Goal: Information Seeking & Learning: Learn about a topic

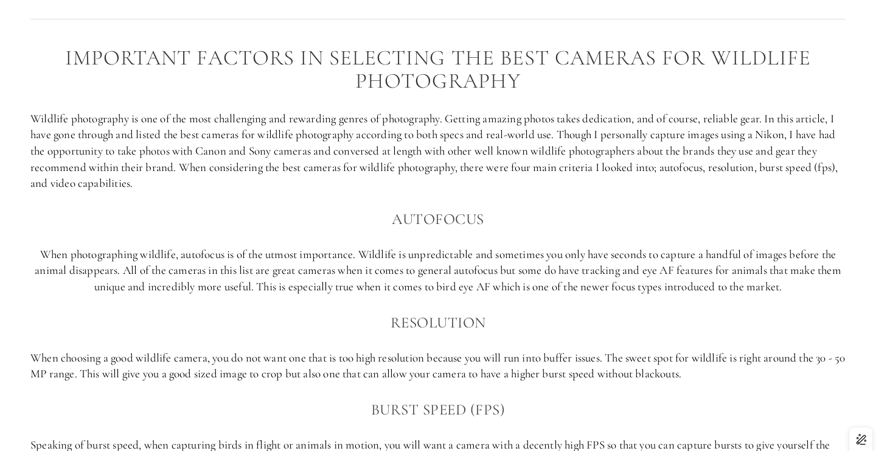
scroll to position [733, 0]
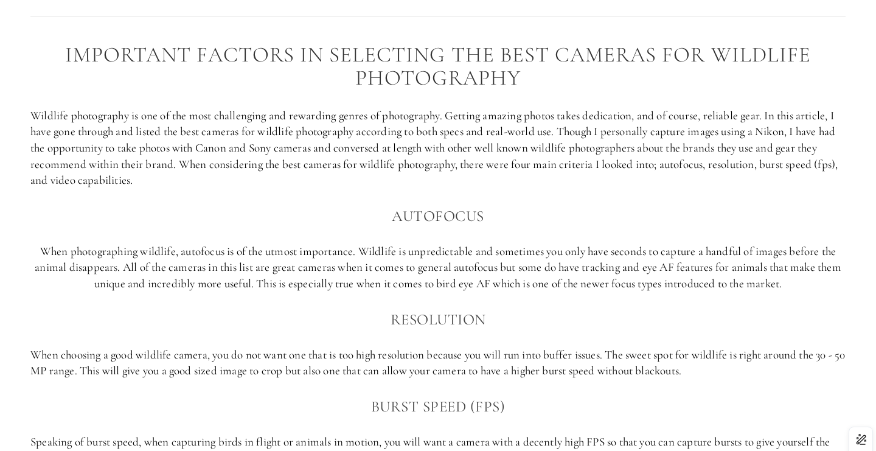
click at [759, 164] on p "Wildlife photography is one of the most challenging and rewarding genres of pho…" at bounding box center [437, 148] width 815 height 81
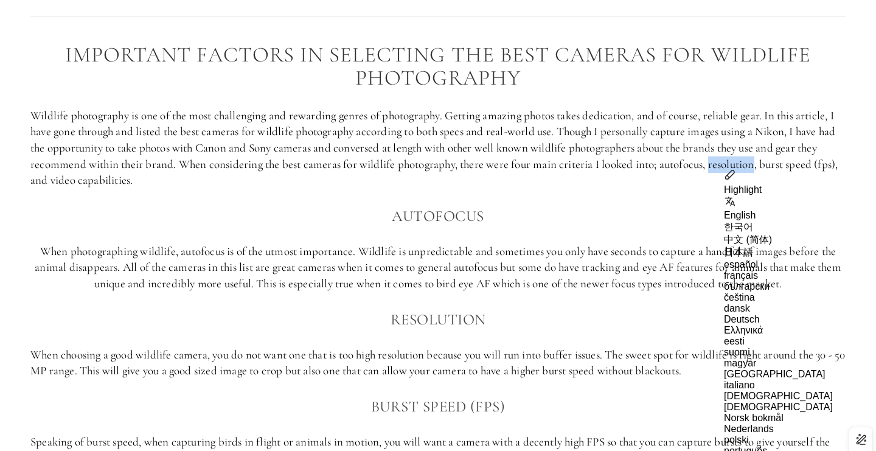
copy p "resolution"
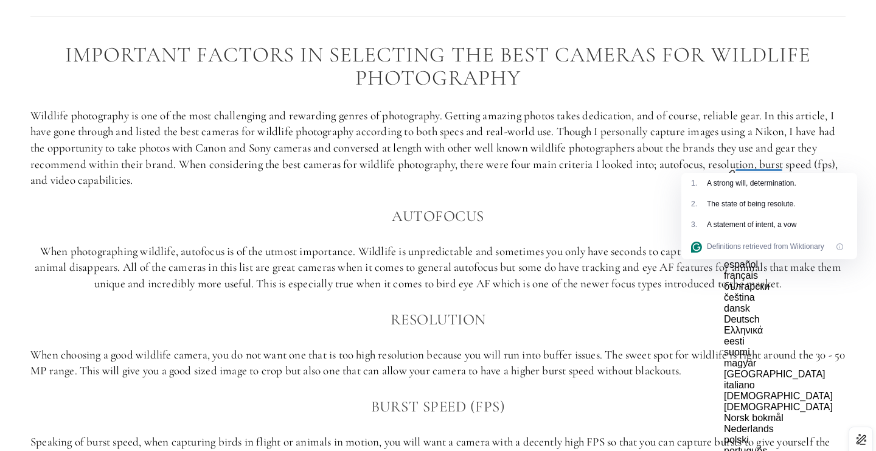
click at [642, 146] on p "Wildlife photography is one of the most challenging and rewarding genres of pho…" at bounding box center [437, 148] width 815 height 81
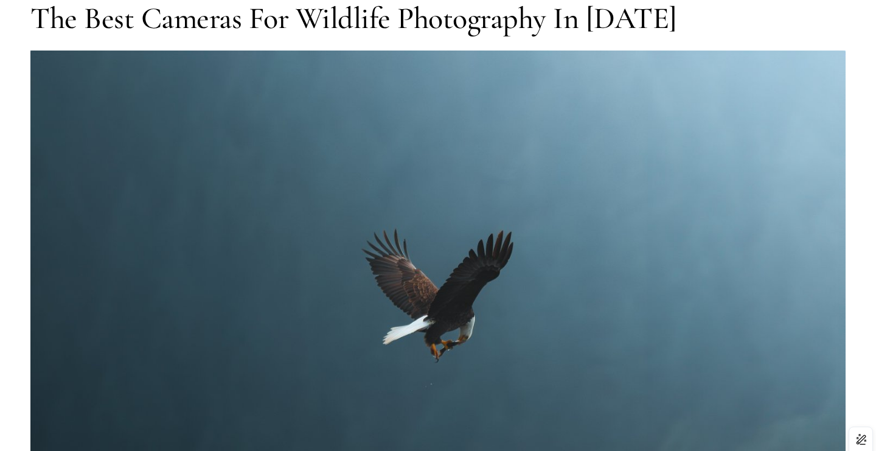
scroll to position [0, 0]
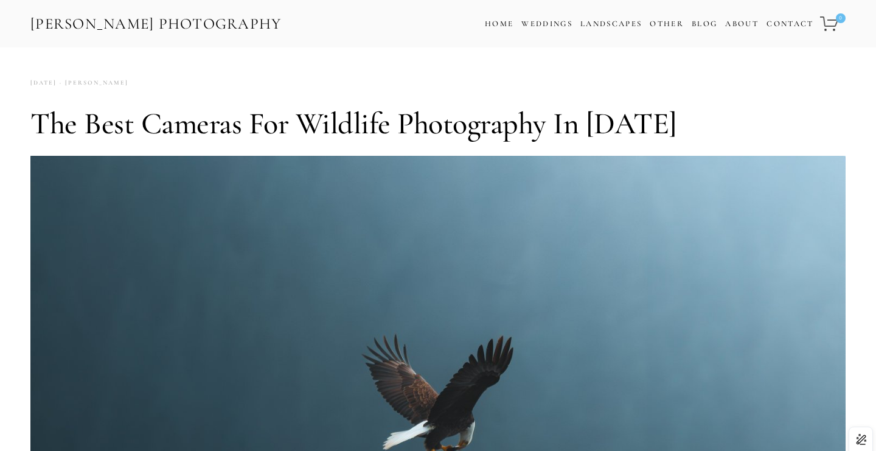
click at [223, 13] on link "[PERSON_NAME] Photography" at bounding box center [156, 23] width 254 height 27
drag, startPoint x: 166, startPoint y: 83, endPoint x: 105, endPoint y: 84, distance: 60.8
click at [105, 84] on div "[PERSON_NAME] [DATE] 2 Comments" at bounding box center [437, 83] width 815 height 16
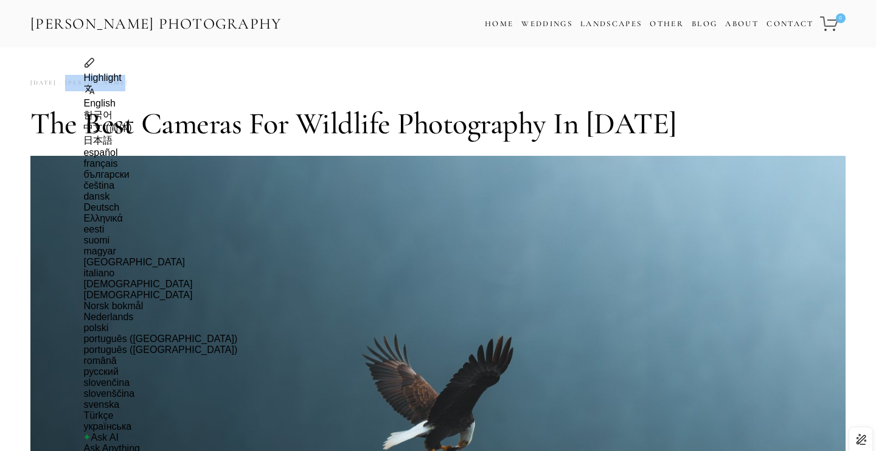
copy link "[PERSON_NAME]"
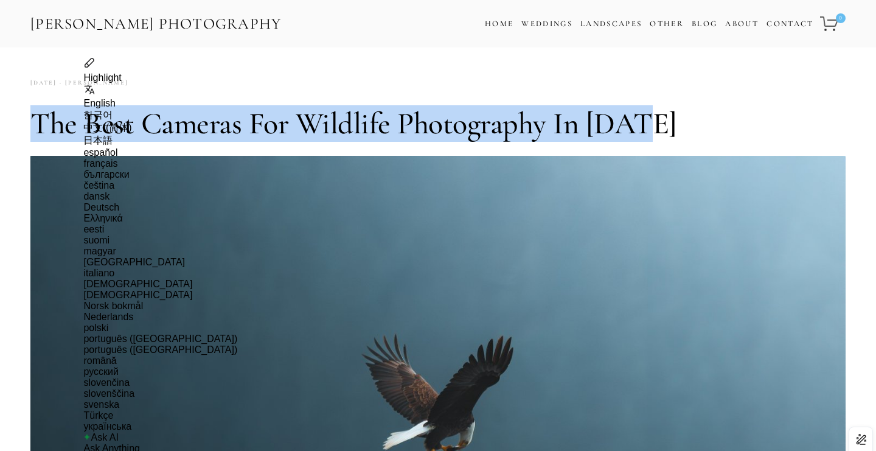
drag, startPoint x: 18, startPoint y: 122, endPoint x: 633, endPoint y: 134, distance: 615.6
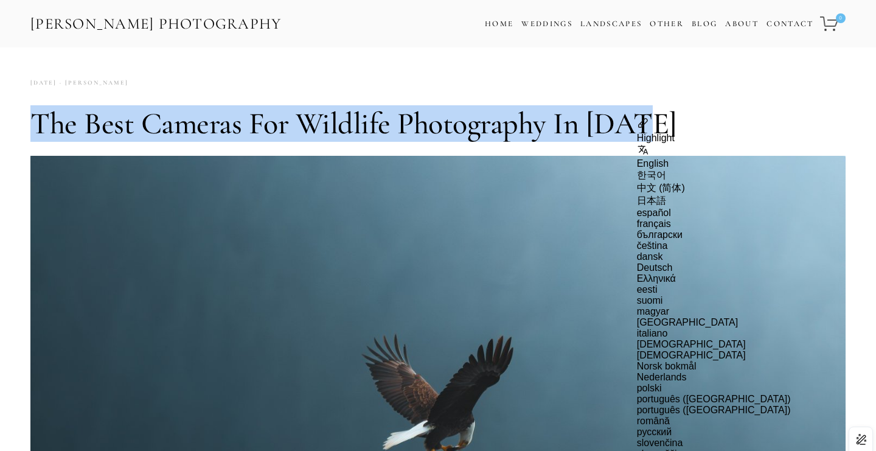
copy h1 "The Best Cameras for Wildlife Photography in [DATE]"
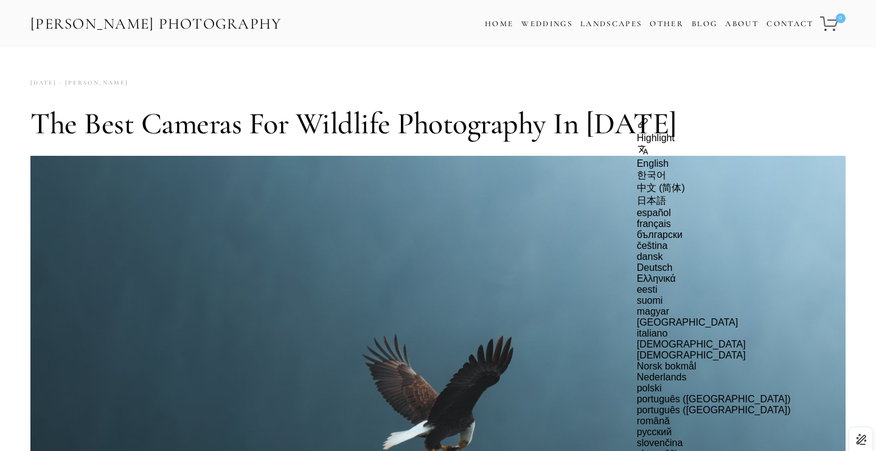
click at [487, 131] on h1 "The Best Cameras for Wildlife Photography in [DATE]" at bounding box center [437, 123] width 815 height 36
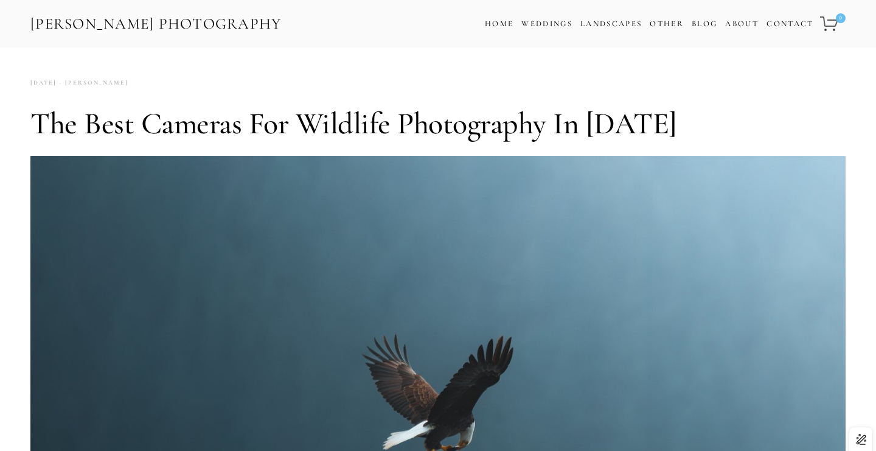
drag, startPoint x: 20, startPoint y: 25, endPoint x: 288, endPoint y: 32, distance: 267.7
click at [288, 32] on div "[PERSON_NAME] Photography Cart 0 Home Weddings Information & Pricing Wedding Po…" at bounding box center [438, 23] width 876 height 47
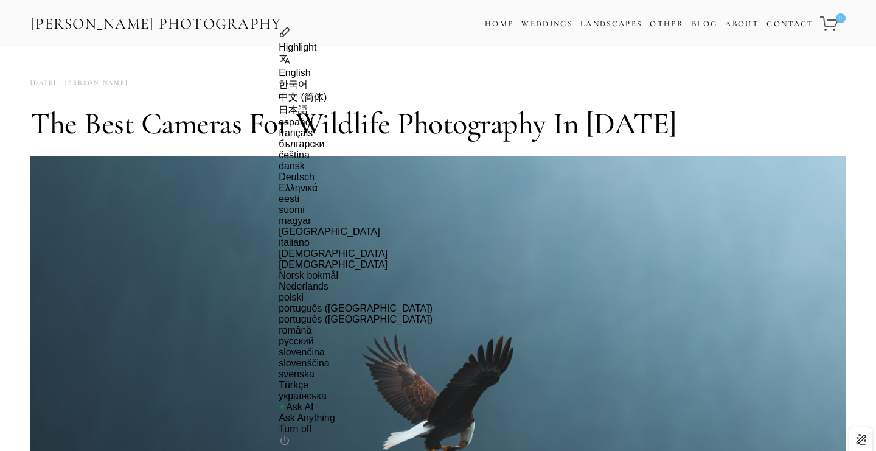
copy link "[PERSON_NAME] Photography"
